Goal: Information Seeking & Learning: Learn about a topic

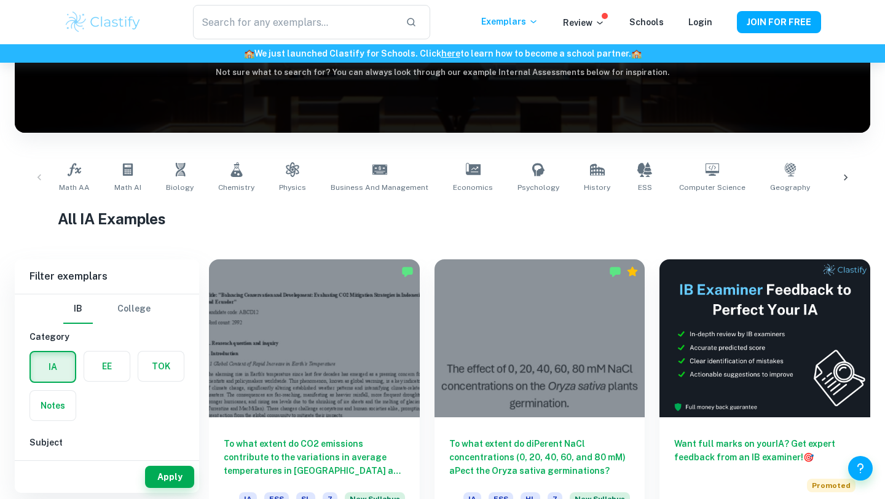
scroll to position [387, 0]
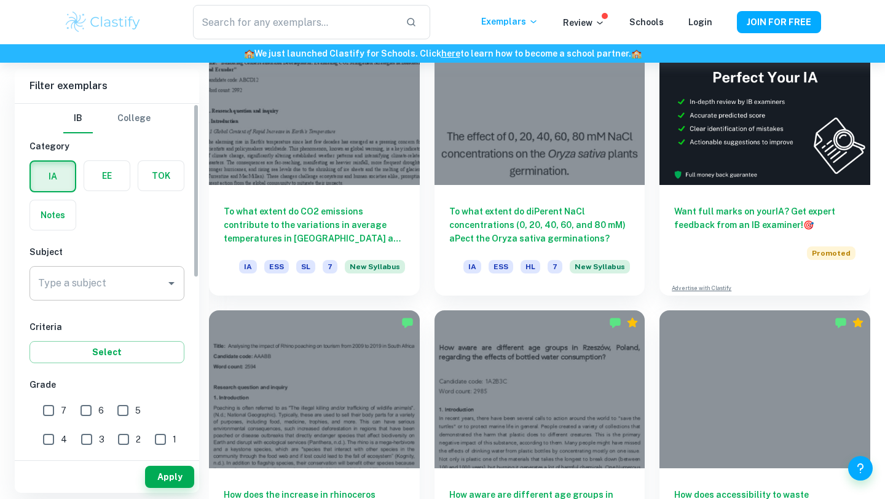
click at [135, 290] on input "Type a subject" at bounding box center [97, 283] width 125 height 23
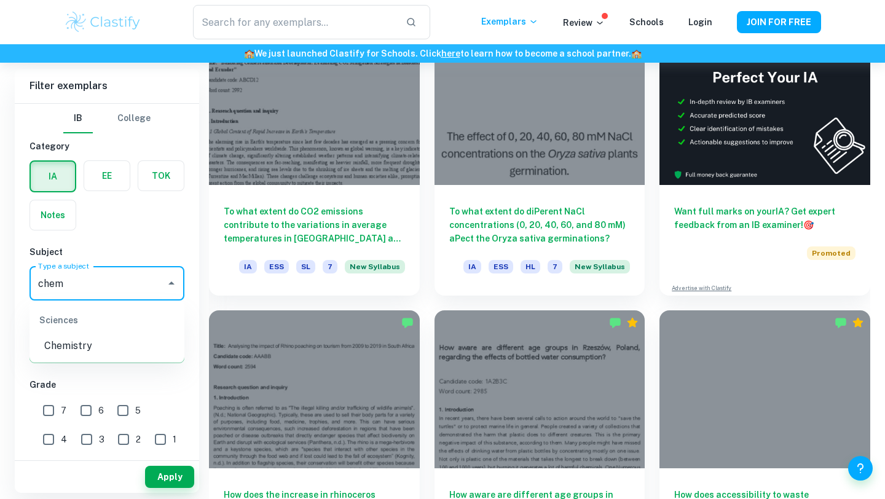
click at [92, 348] on li "Chemistry" at bounding box center [107, 346] width 155 height 22
type input "Chemistry"
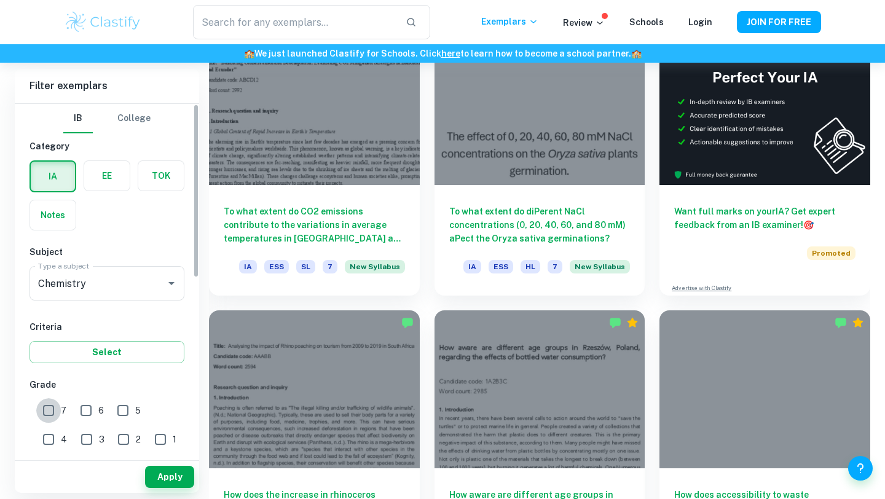
click at [51, 417] on input "7" at bounding box center [48, 410] width 25 height 25
checkbox input "true"
click at [157, 474] on button "Apply" at bounding box center [169, 477] width 49 height 22
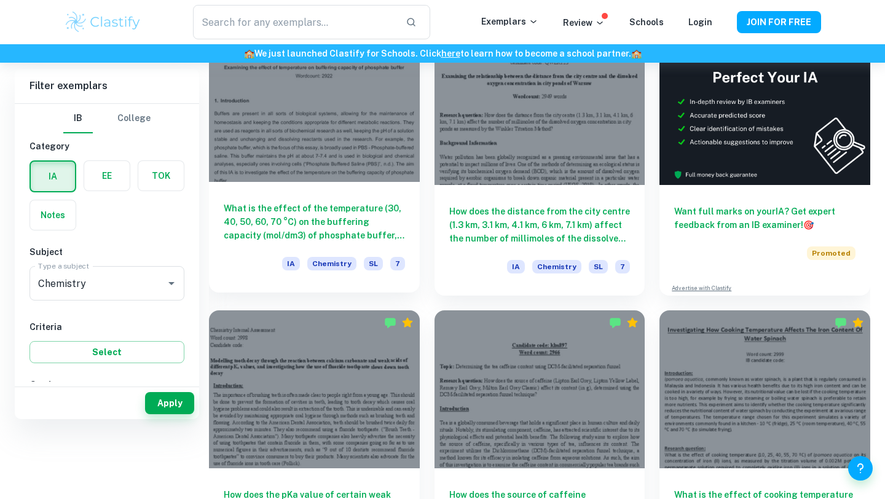
scroll to position [272, 0]
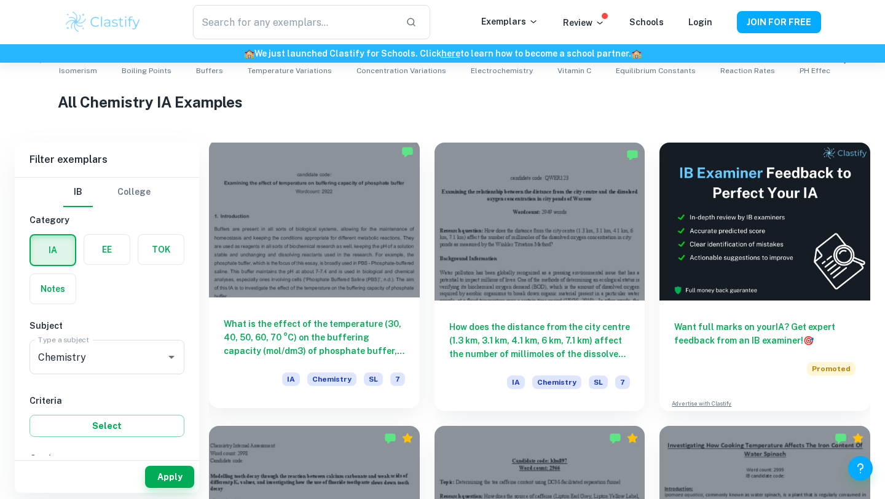
click at [317, 325] on h6 "What is the effect of the temperature (30, 40, 50, 60, 70 °C) on the buffering …" at bounding box center [314, 337] width 181 height 41
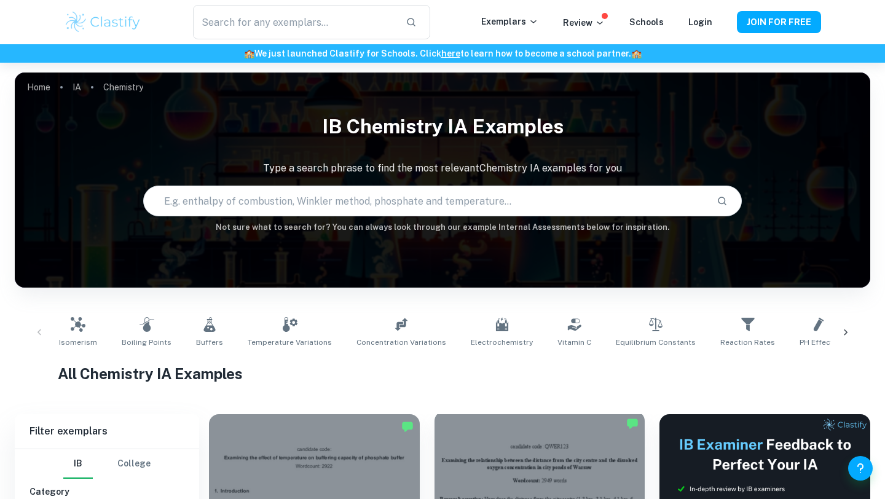
scroll to position [314, 0]
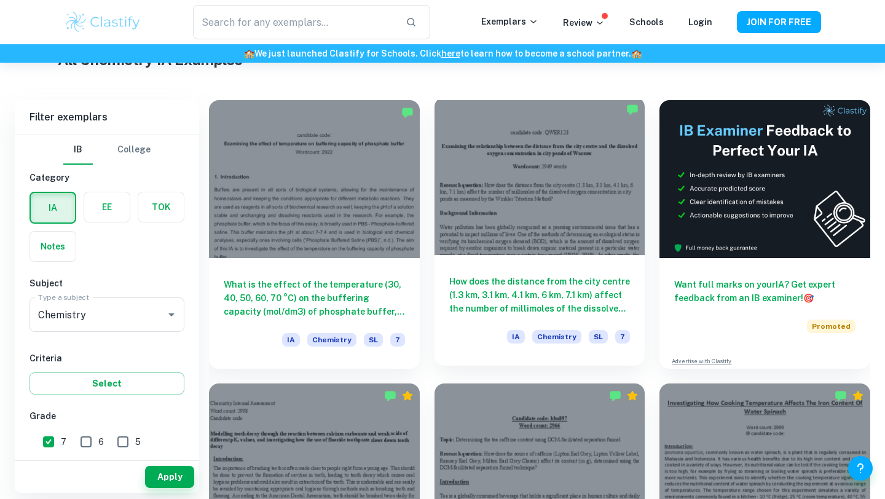
click at [559, 253] on div at bounding box center [540, 176] width 211 height 158
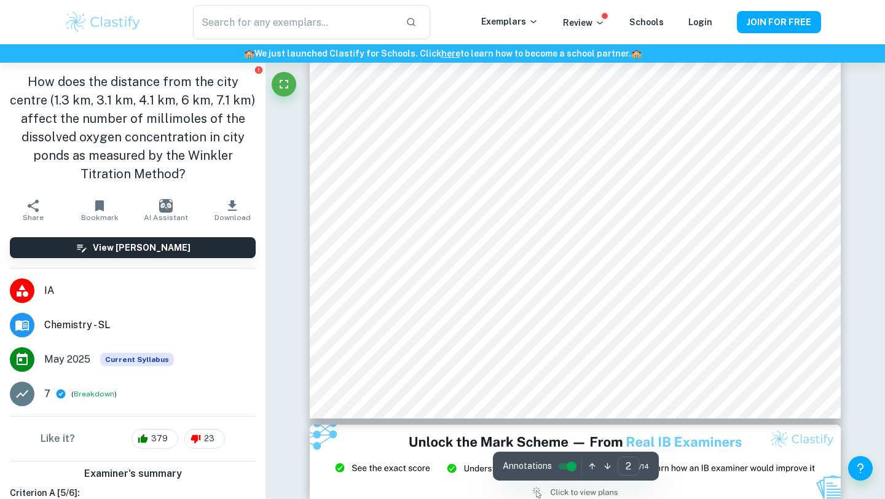
scroll to position [1627, 0]
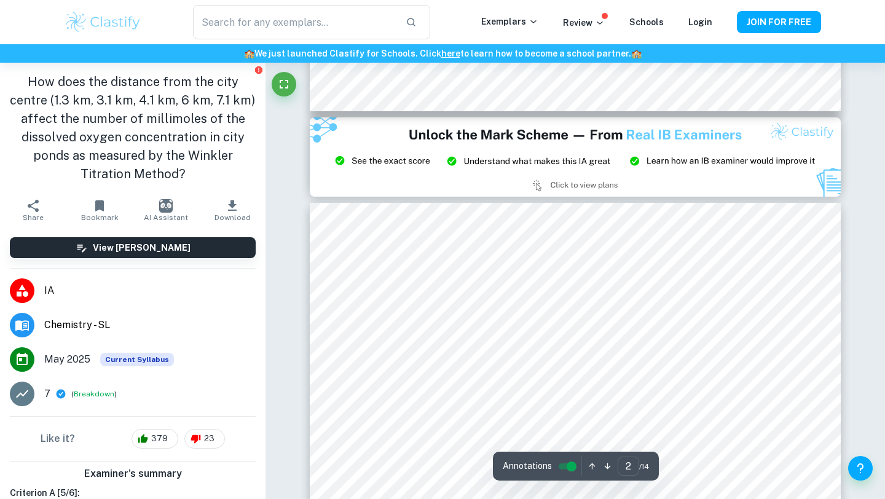
type input "3"
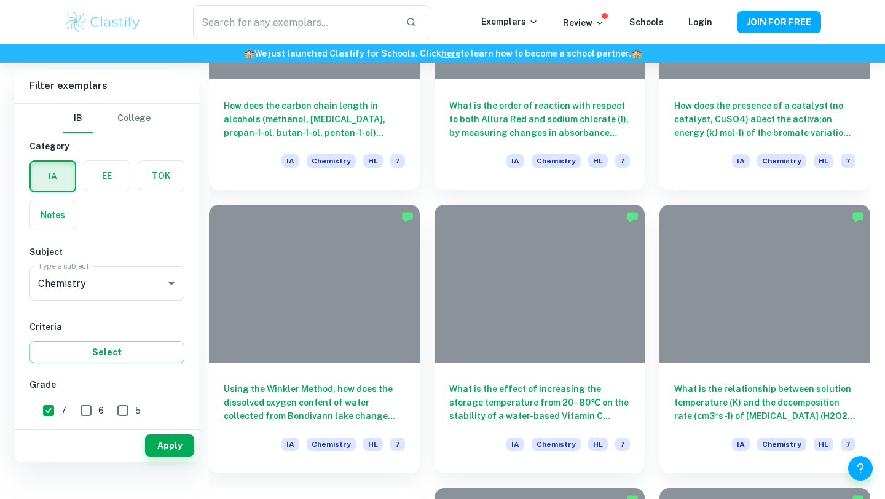
scroll to position [314, 0]
